Goal: Task Accomplishment & Management: Manage account settings

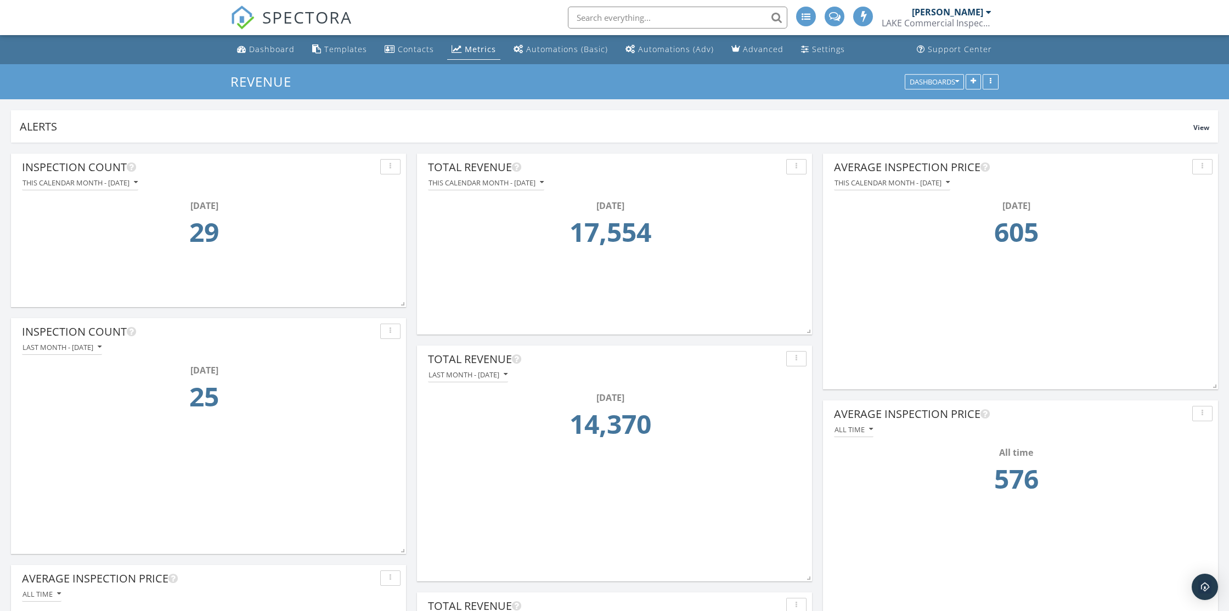
scroll to position [236, 395]
click at [264, 48] on div "Dashboard" at bounding box center [272, 49] width 46 height 10
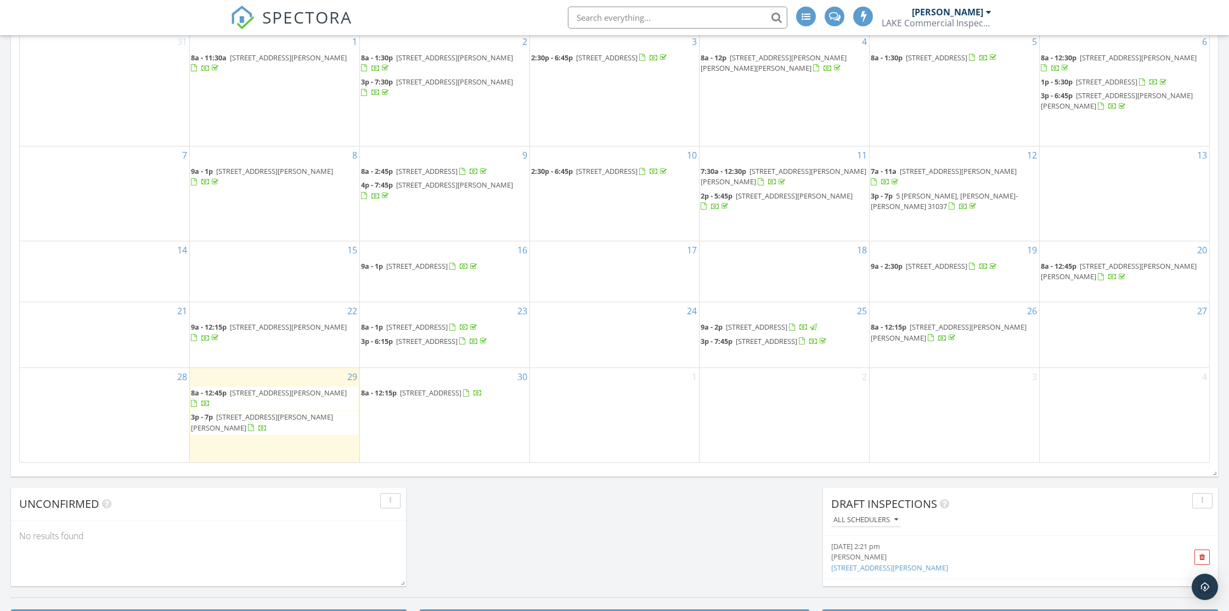
scroll to position [612, 0]
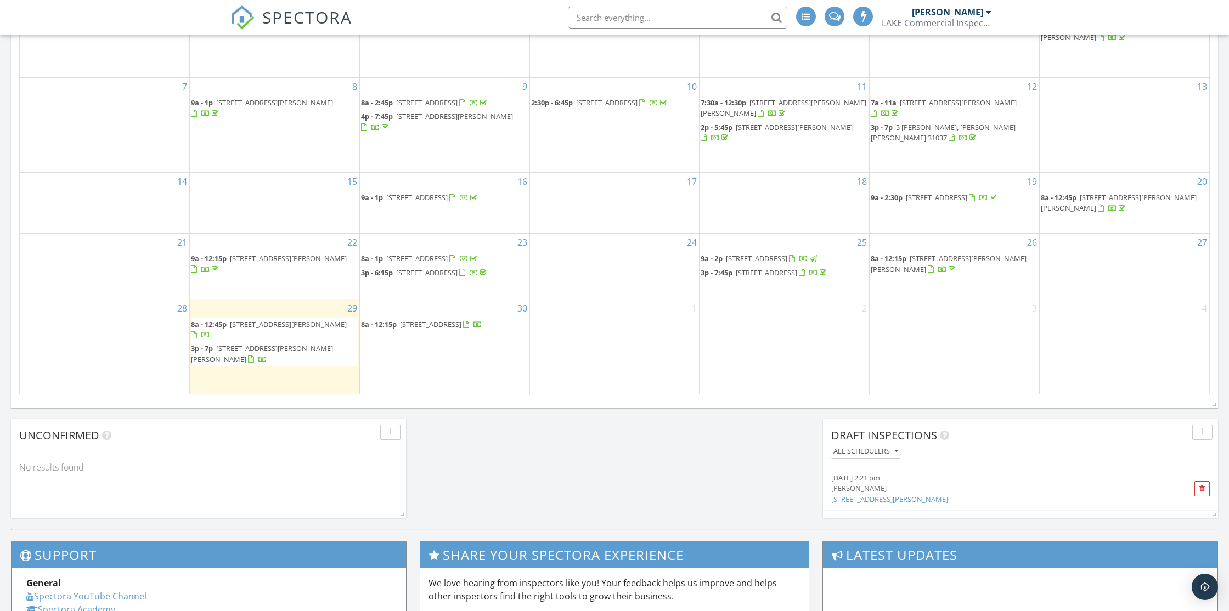
click at [436, 329] on span "209 Needlecrest Dr, Gray 31032" at bounding box center [430, 324] width 61 height 10
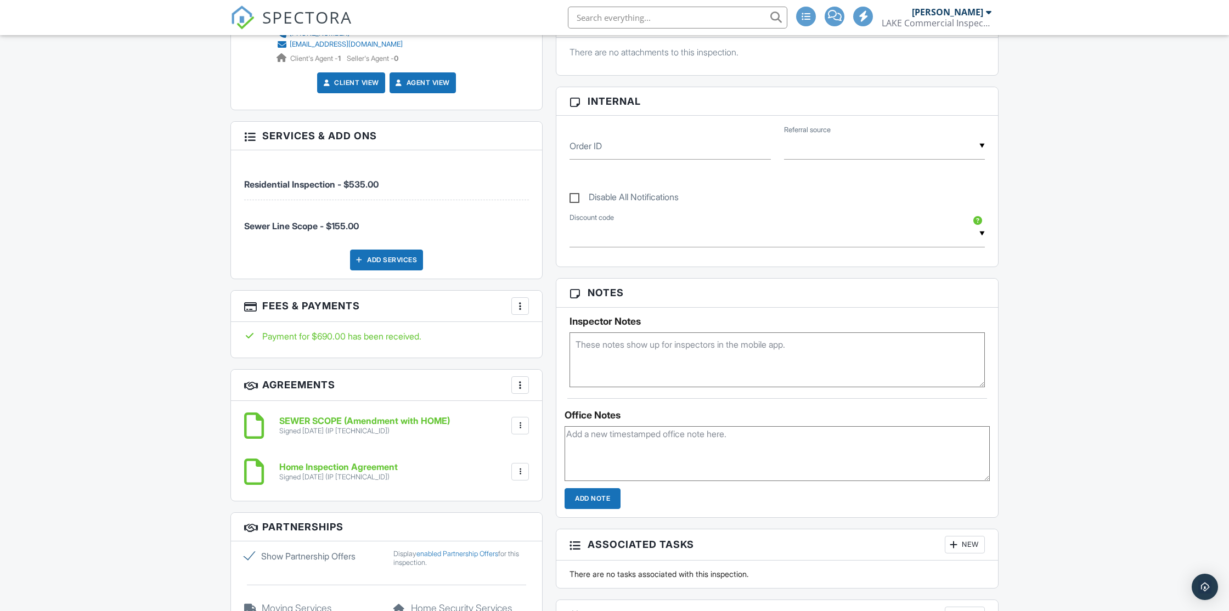
scroll to position [482, 0]
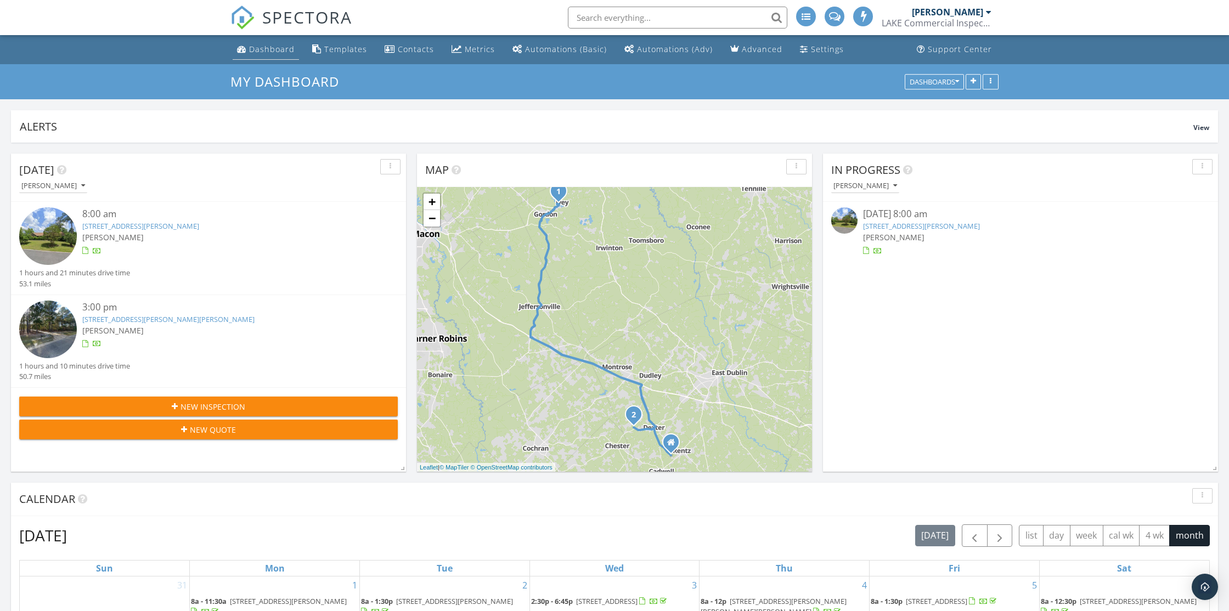
click at [264, 46] on div "Dashboard" at bounding box center [272, 49] width 46 height 10
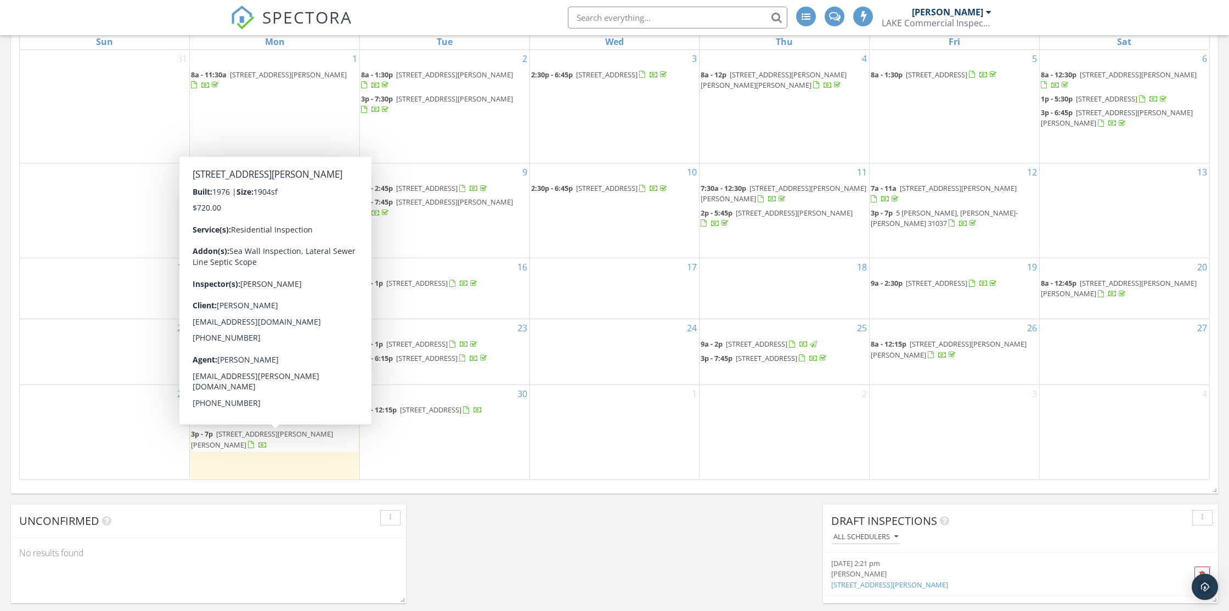
click at [301, 415] on span "102 Lakeview Dr N, Ivey 31031" at bounding box center [288, 410] width 117 height 10
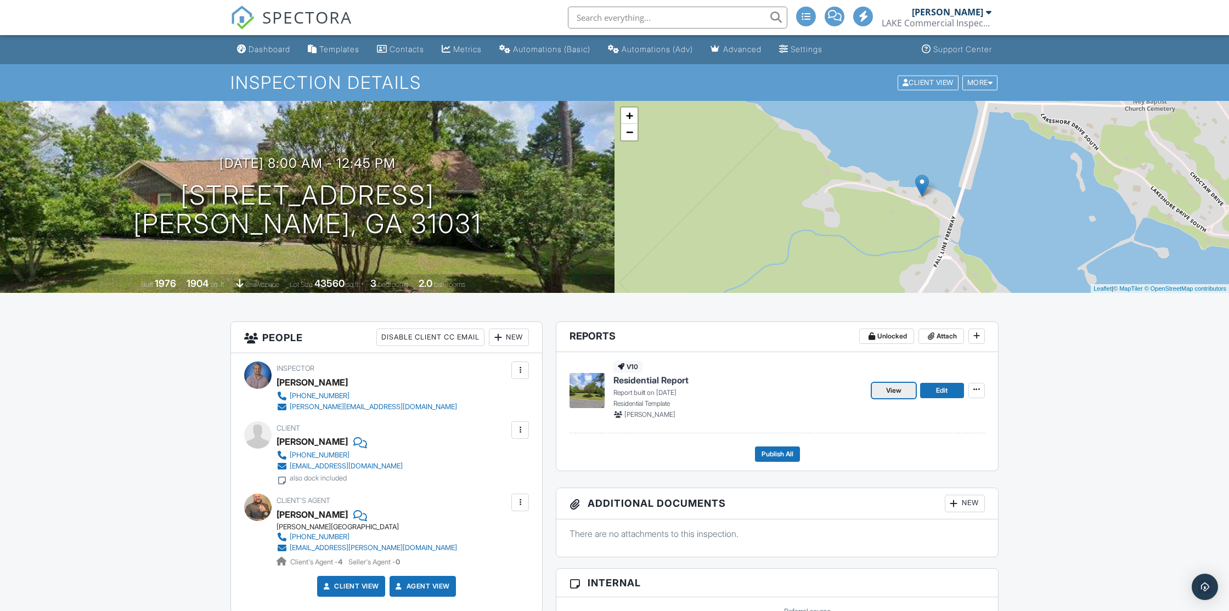
click at [889, 389] on span "View" at bounding box center [893, 390] width 15 height 11
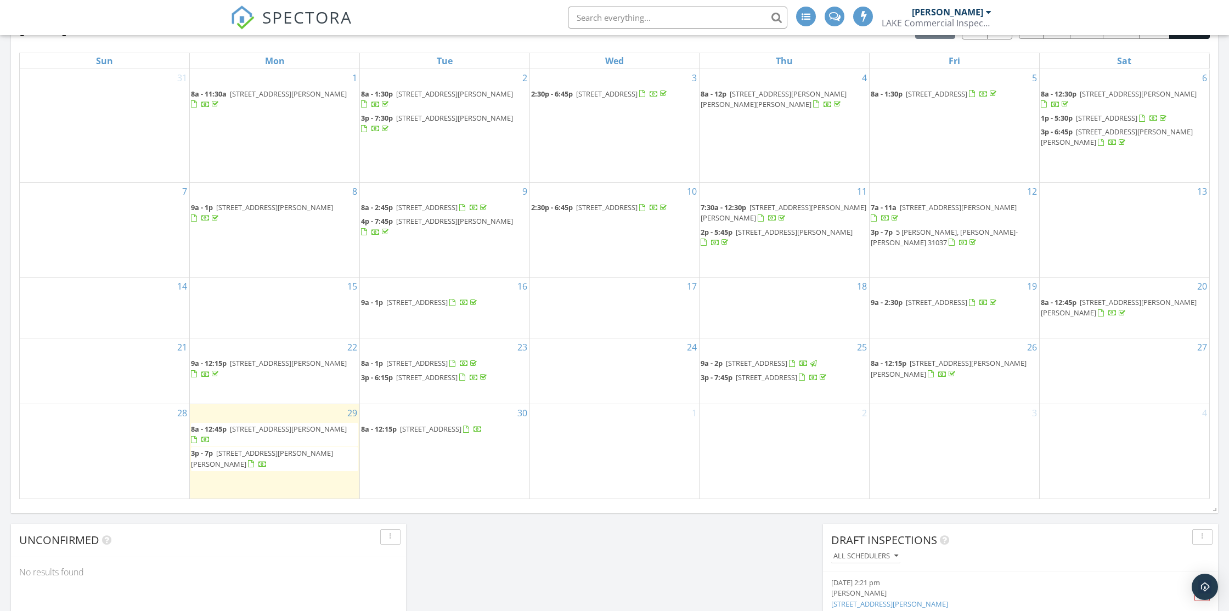
scroll to position [652, 0]
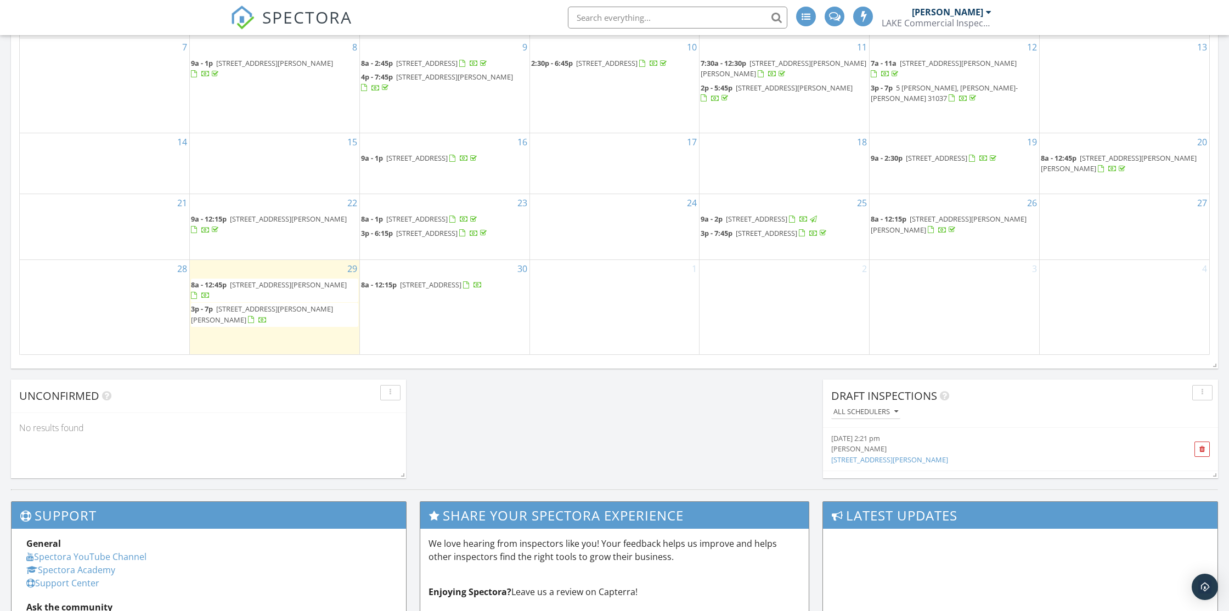
click at [291, 324] on span "542 Thompson Rd, Dexter 31019" at bounding box center [262, 314] width 142 height 20
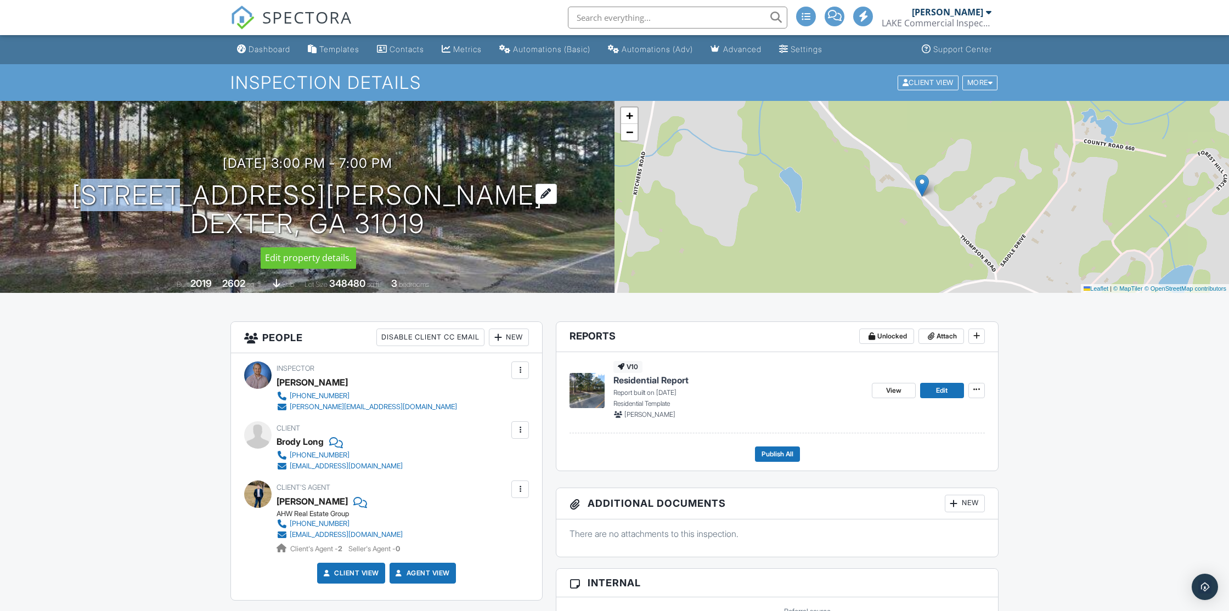
drag, startPoint x: 175, startPoint y: 185, endPoint x: 418, endPoint y: 226, distance: 246.4
click at [418, 226] on div "[DATE] 3:00 pm - 7:00 pm [STREET_ADDRESS][PERSON_NAME] [GEOGRAPHIC_DATA], GA 31…" at bounding box center [307, 197] width 615 height 83
